Goal: Find specific page/section: Find specific page/section

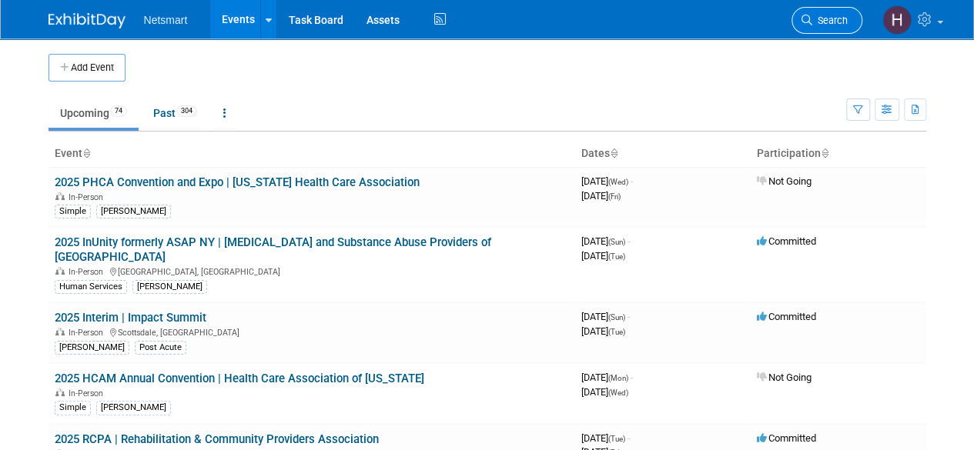
click at [824, 24] on span "Search" at bounding box center [829, 21] width 35 height 12
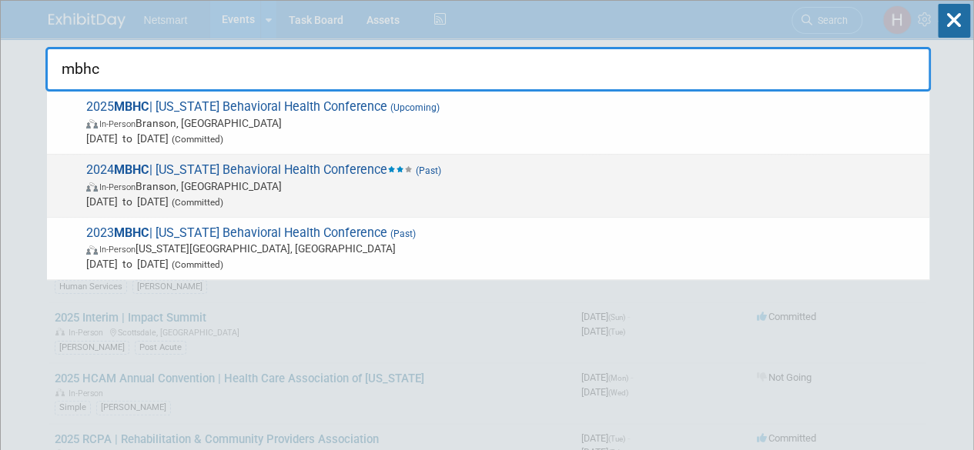
type input "mbhc"
click at [318, 196] on span "[DATE] to [DATE] (Committed)" at bounding box center [503, 201] width 835 height 15
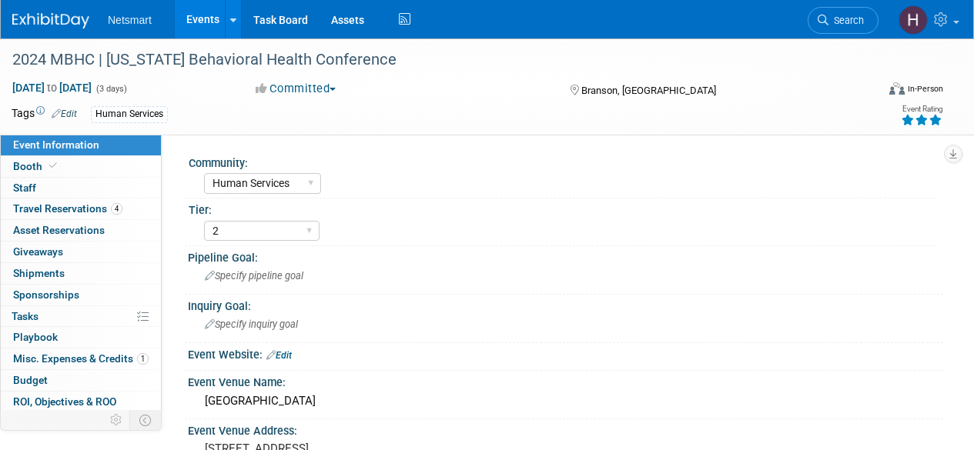
select select "Human Services"
select select "2"
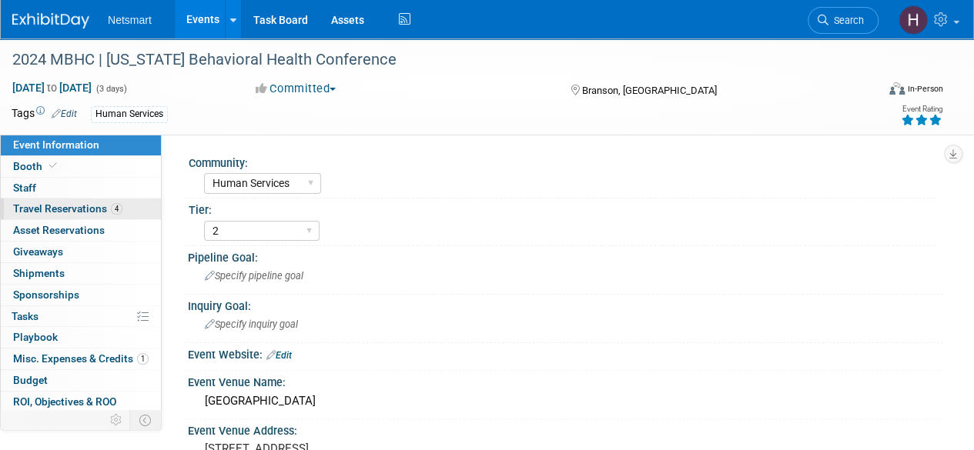
click at [69, 215] on link "4 Travel Reservations 4" at bounding box center [81, 209] width 160 height 21
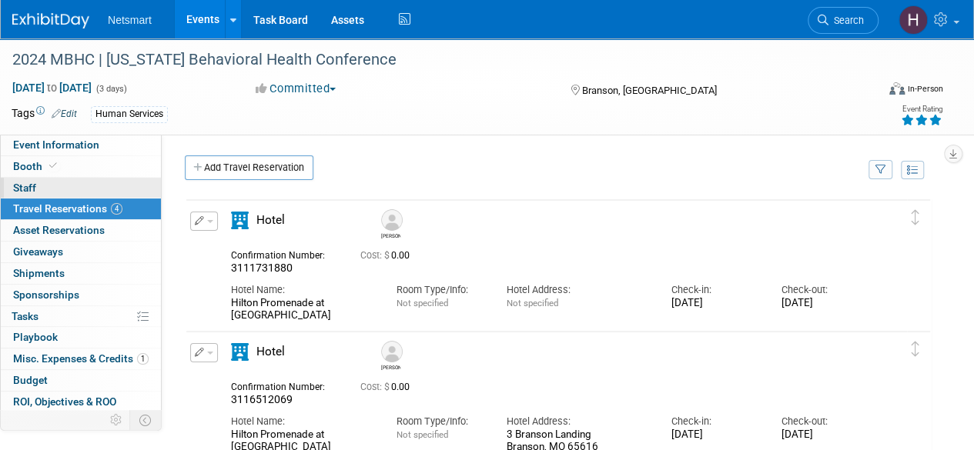
click at [65, 183] on link "0 Staff 0" at bounding box center [81, 188] width 160 height 21
